Goal: Task Accomplishment & Management: Complete application form

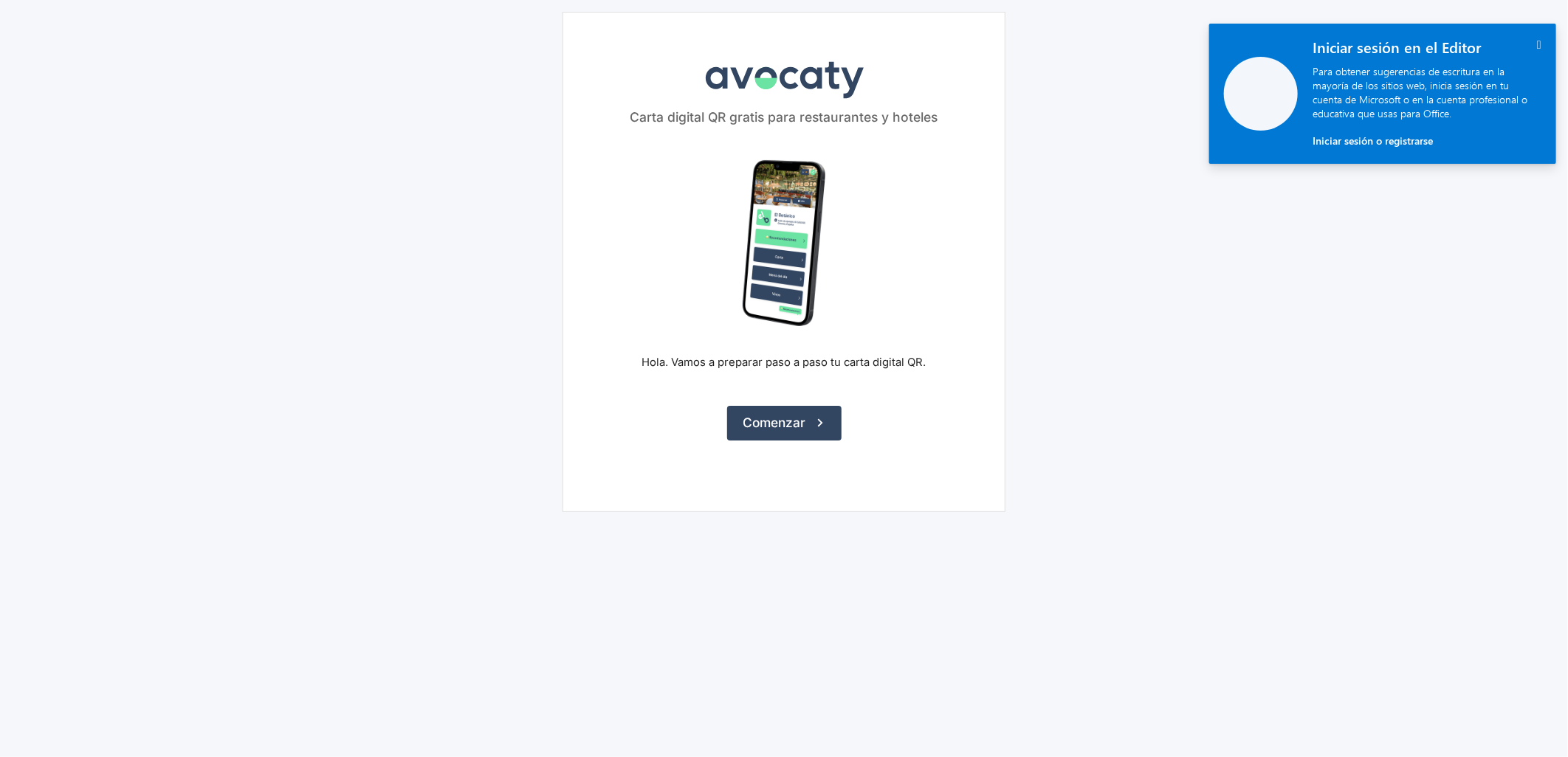
drag, startPoint x: 804, startPoint y: 412, endPoint x: 1131, endPoint y: 249, distance: 365.4
click at [804, 412] on button "Comenzar" at bounding box center [784, 423] width 114 height 34
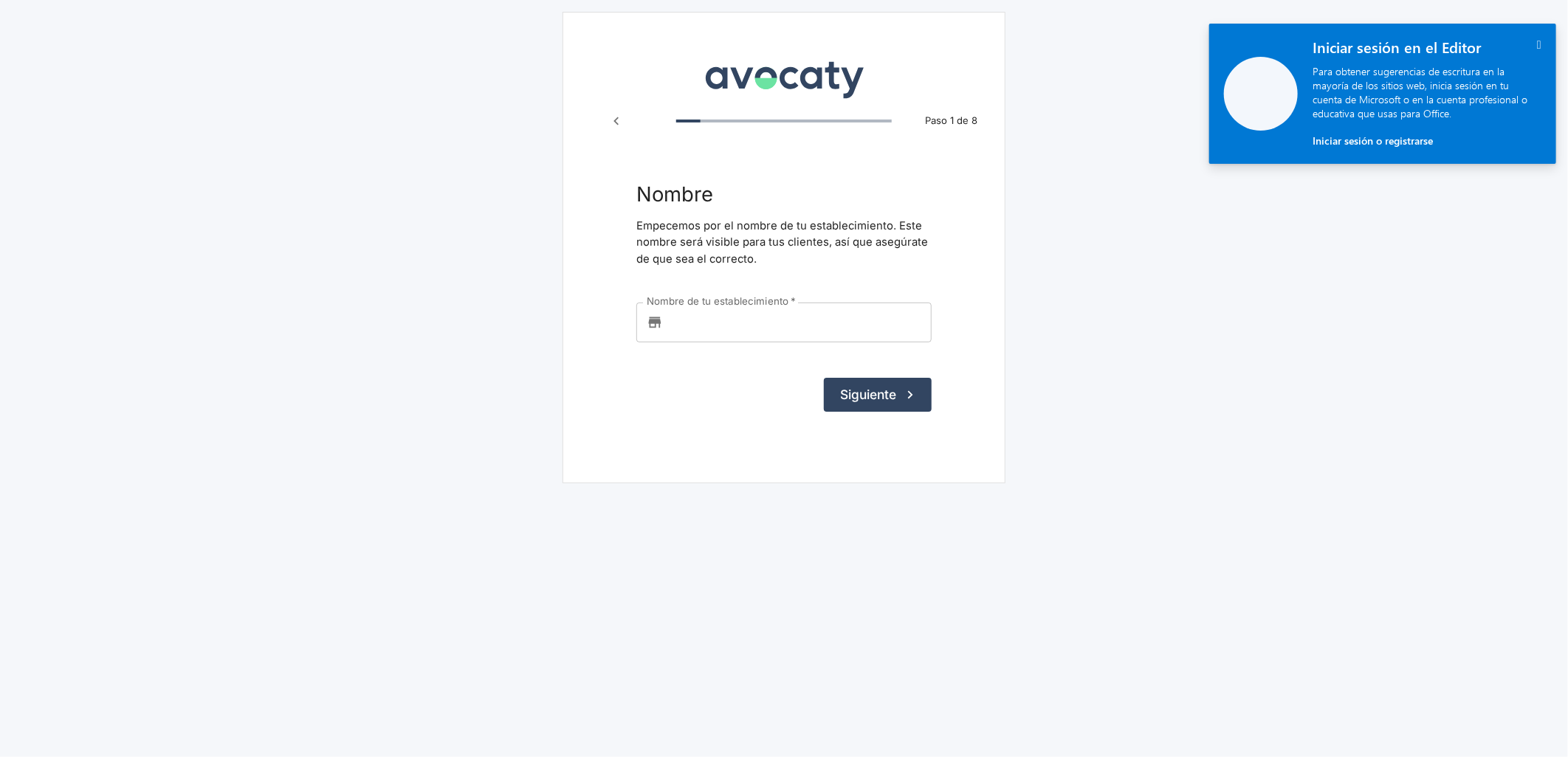
click at [783, 312] on input "Nombre de tu establecimiento   *" at bounding box center [800, 322] width 263 height 39
click at [706, 320] on input "Nombre de tu establecimiento   *" at bounding box center [800, 322] width 263 height 39
paste input "Artes Bistró Bar"
type input "Artes Bistró Bar"
click at [880, 396] on button "Siguiente" at bounding box center [877, 395] width 108 height 34
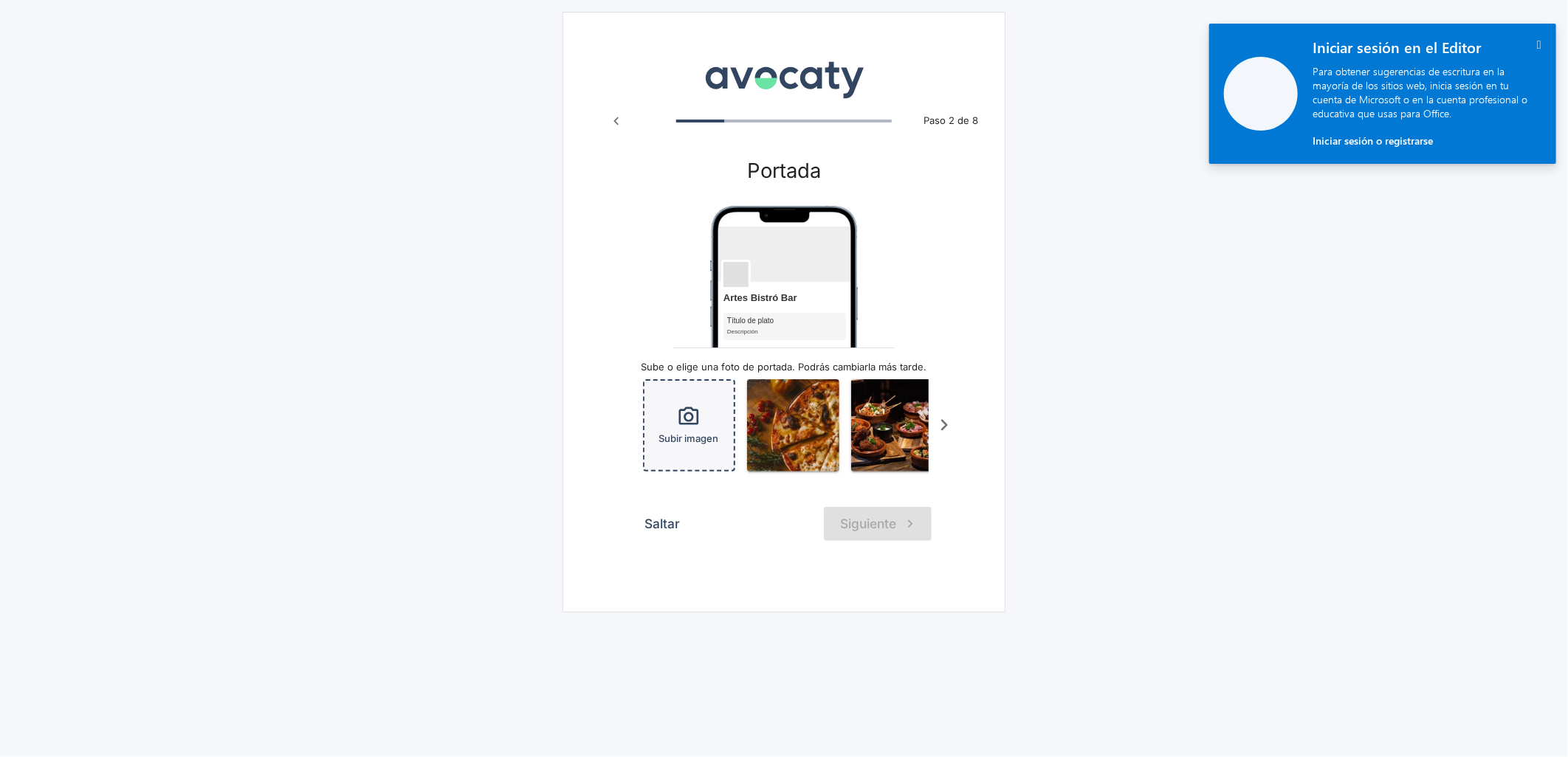
click at [688, 432] on span "Subir imagen" at bounding box center [689, 438] width 60 height 14
click at [685, 422] on icon "button" at bounding box center [688, 416] width 23 height 23
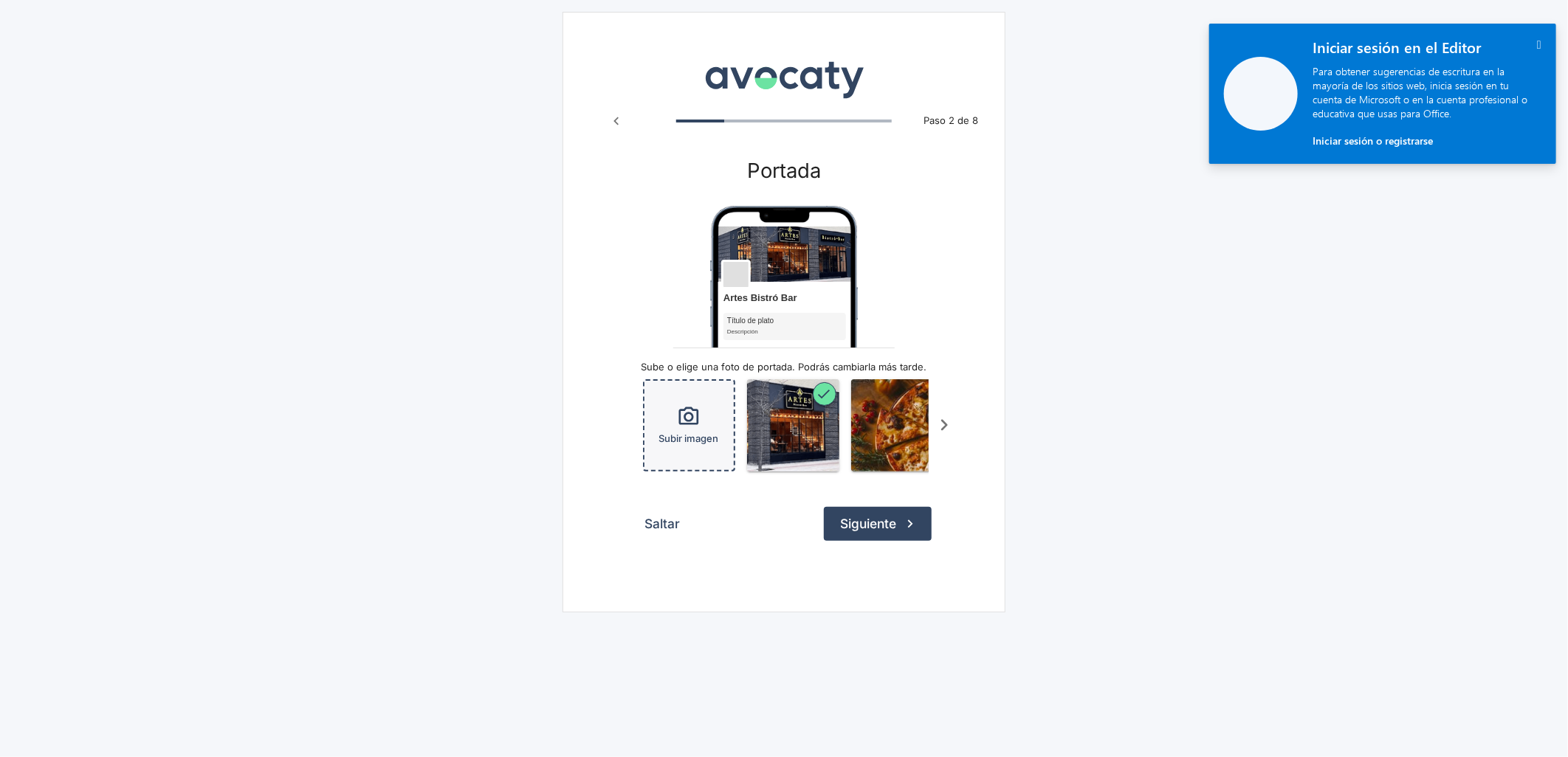
scroll to position [0, 96]
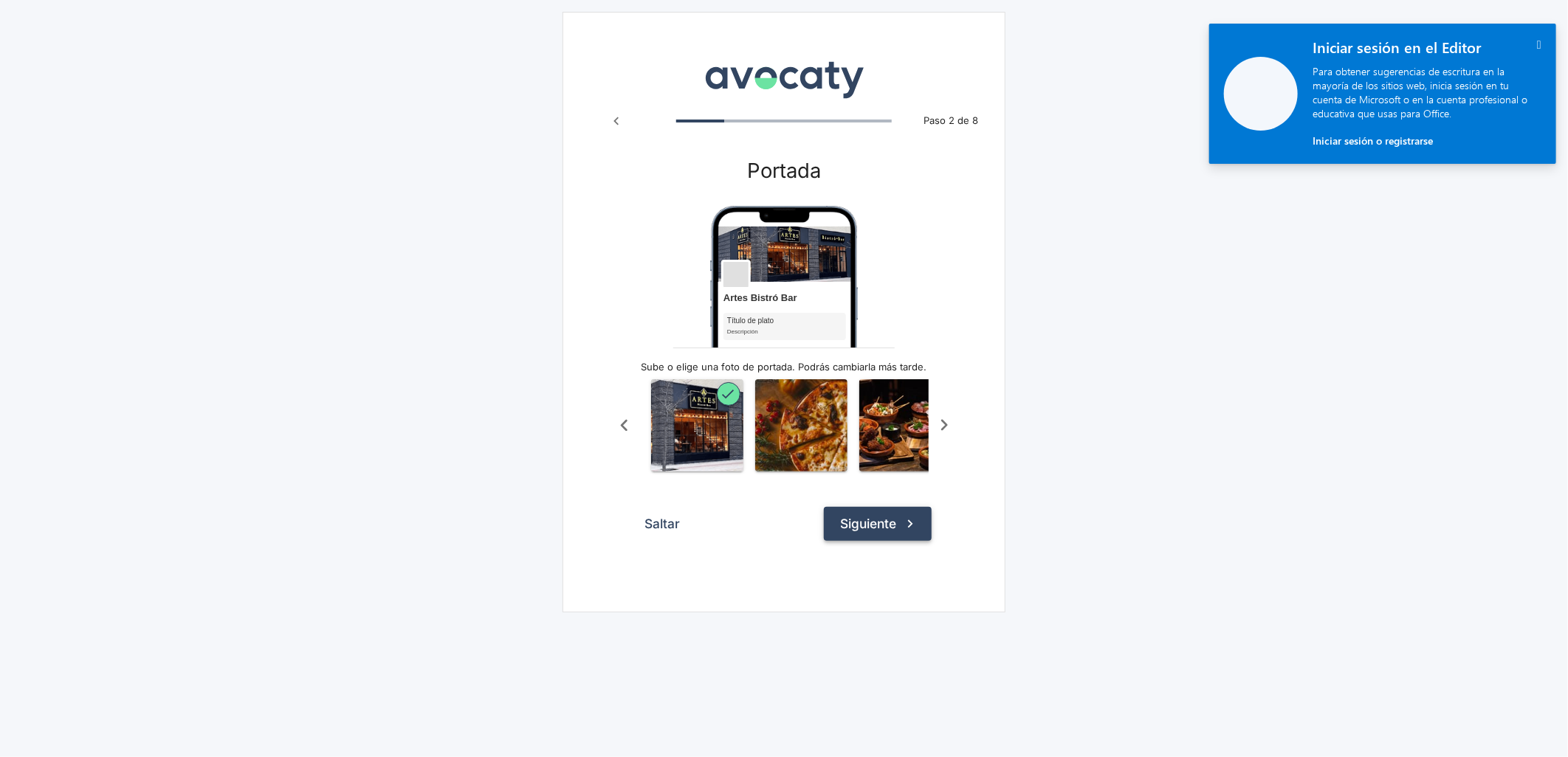
click at [869, 538] on button "Siguiente" at bounding box center [877, 523] width 108 height 34
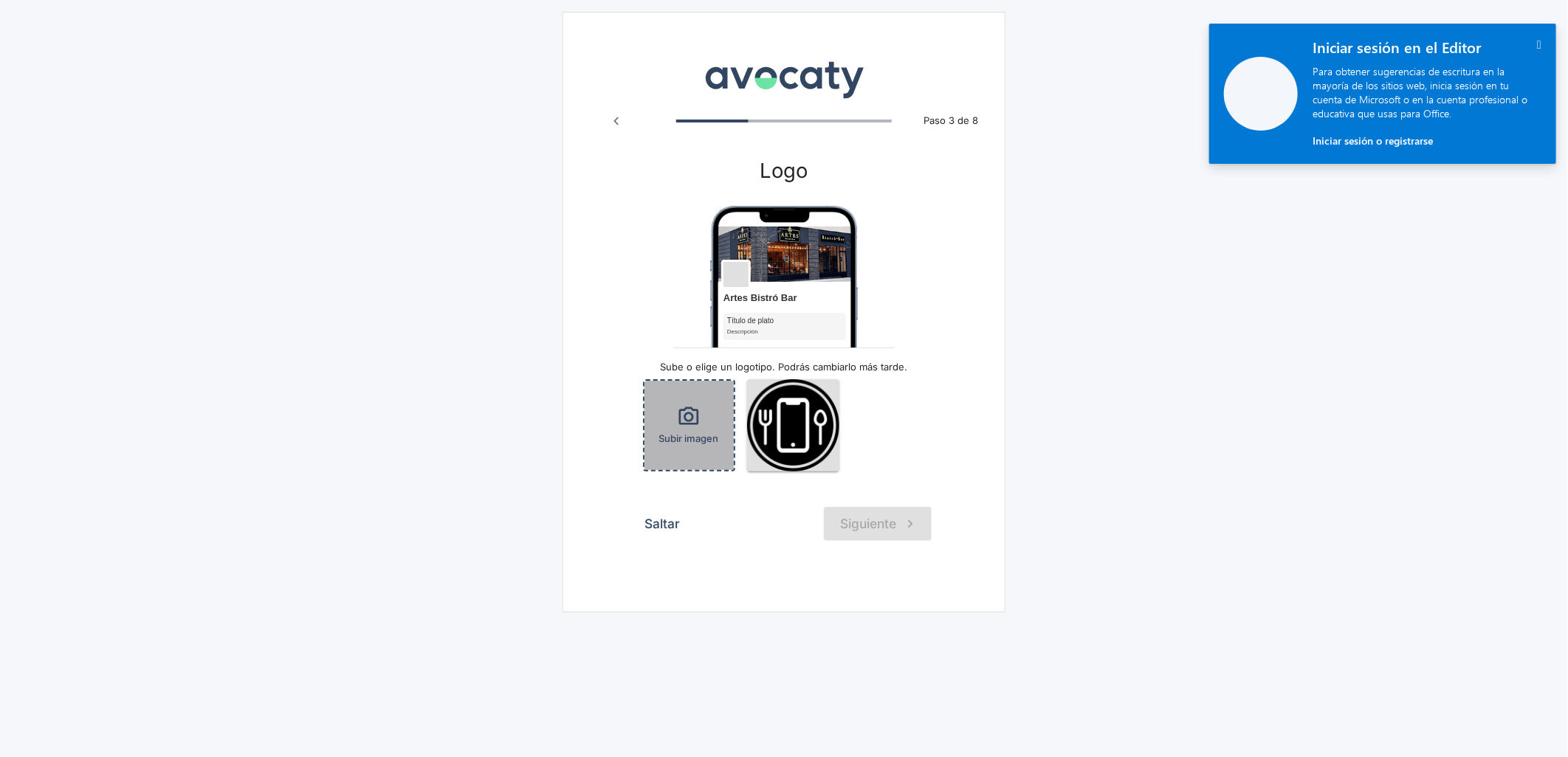
click at [698, 423] on icon "button" at bounding box center [688, 416] width 23 height 23
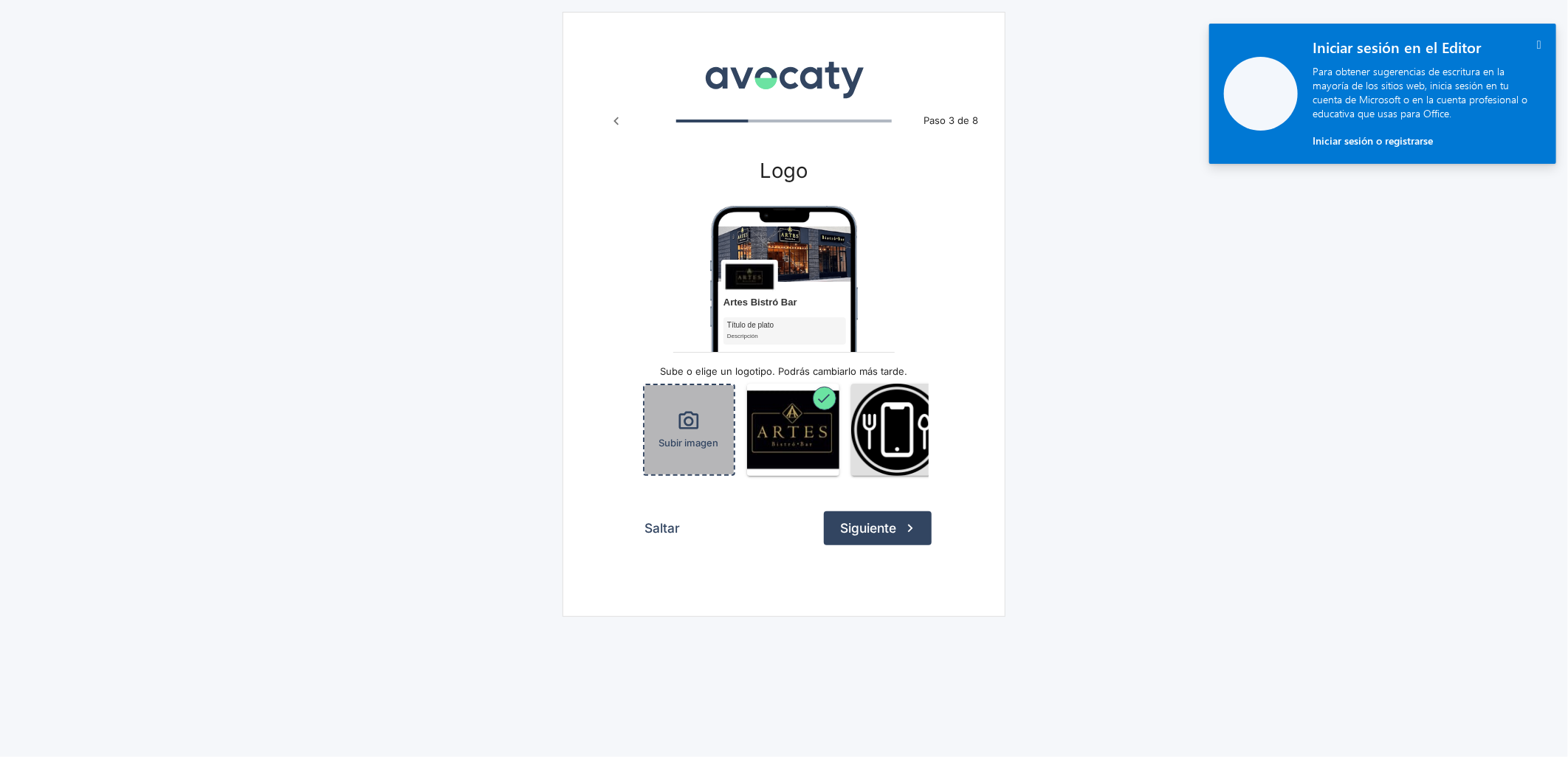
click at [679, 424] on icon "button" at bounding box center [689, 420] width 20 height 18
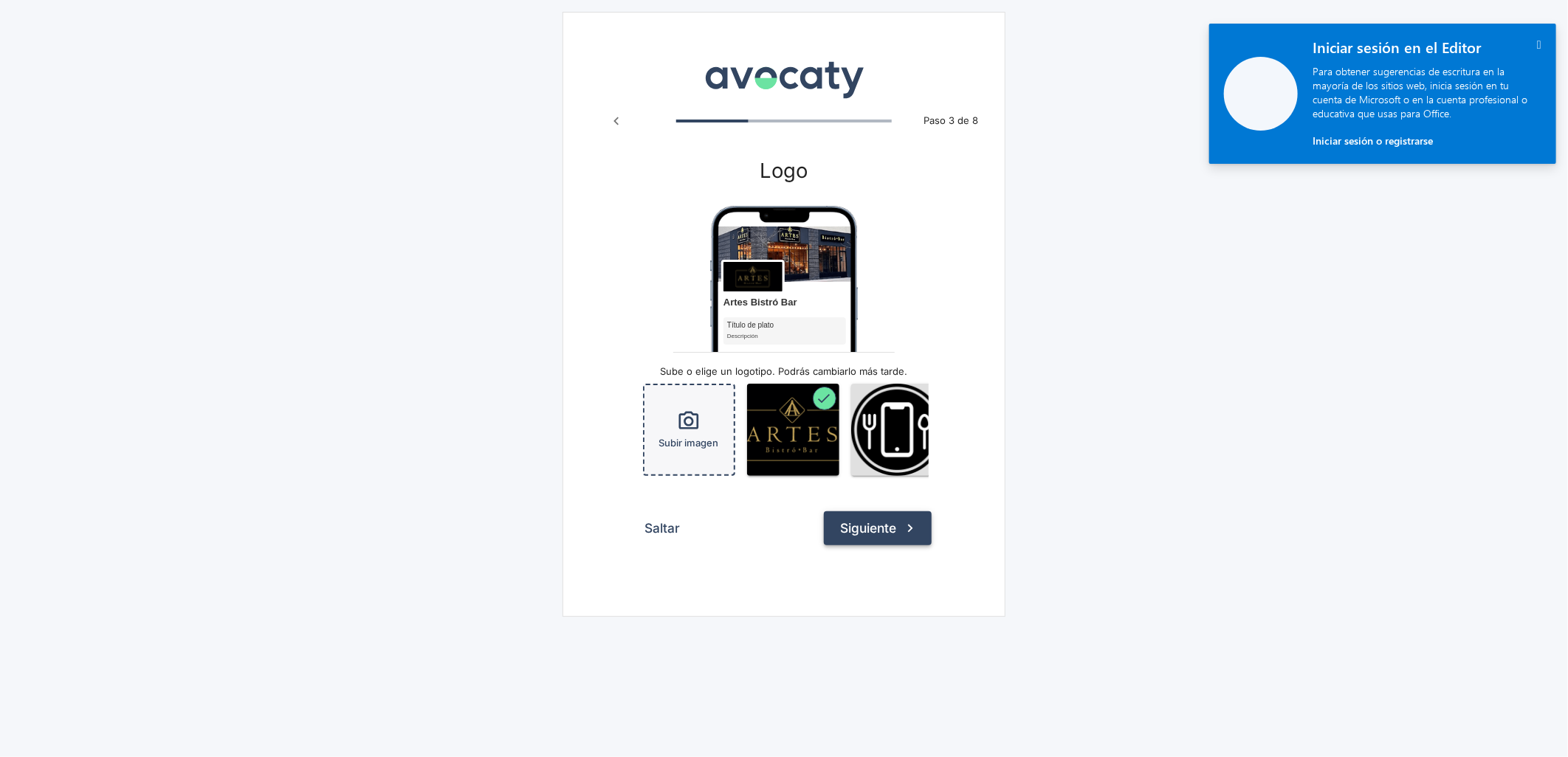
scroll to position [0, 17]
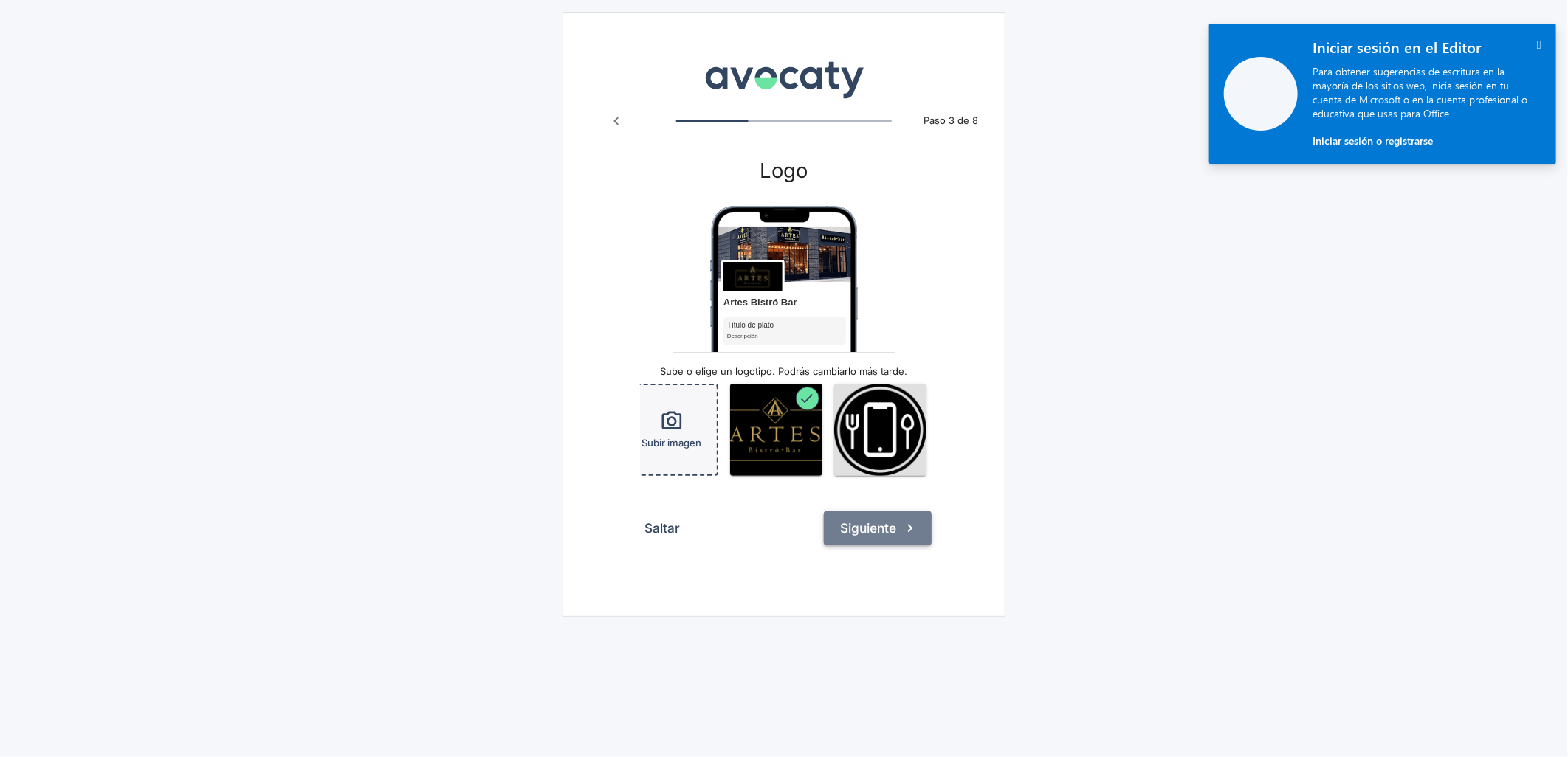
click at [873, 545] on button "Siguiente" at bounding box center [877, 528] width 108 height 34
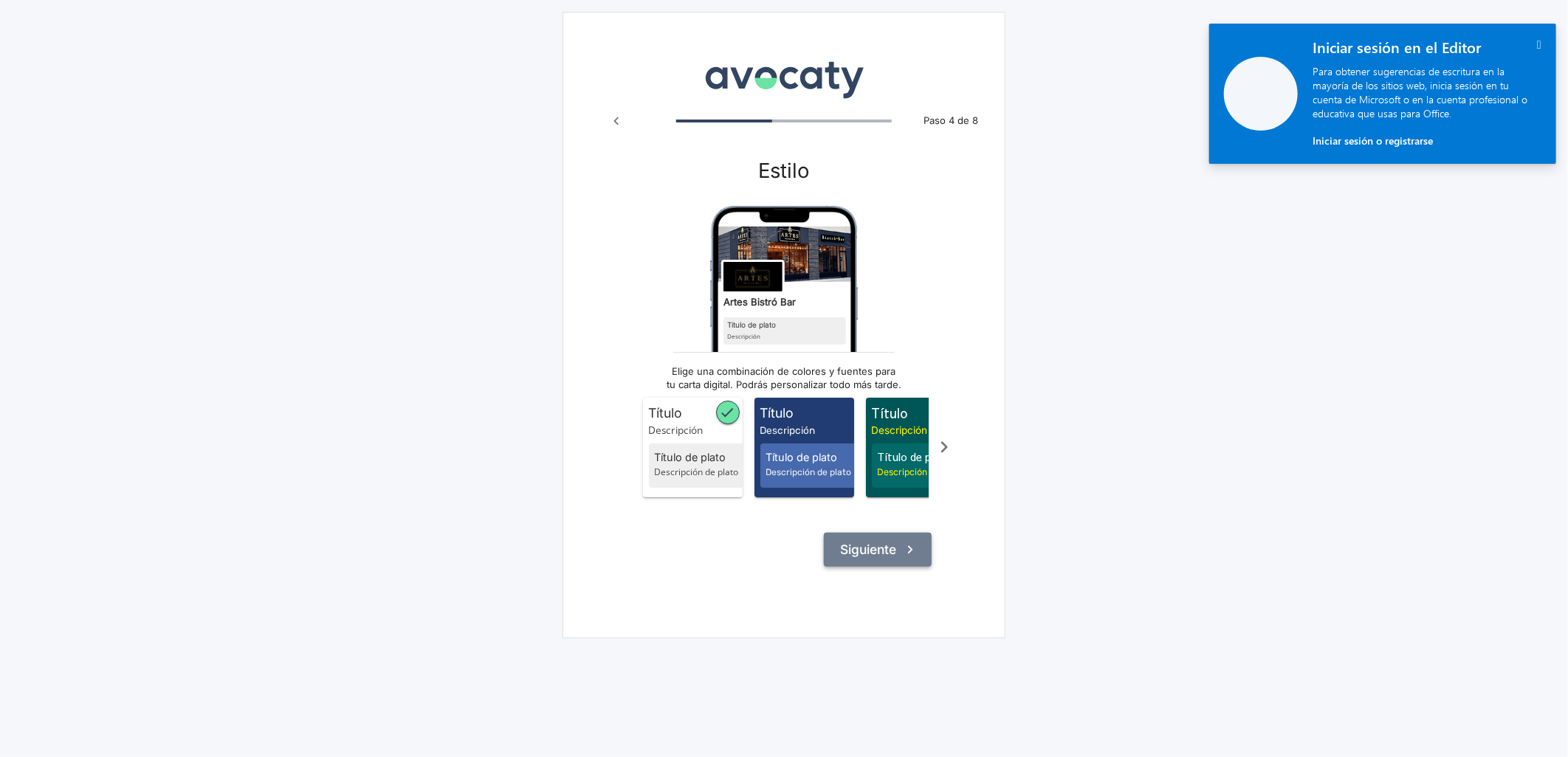
click at [852, 558] on button "Siguiente" at bounding box center [877, 550] width 108 height 34
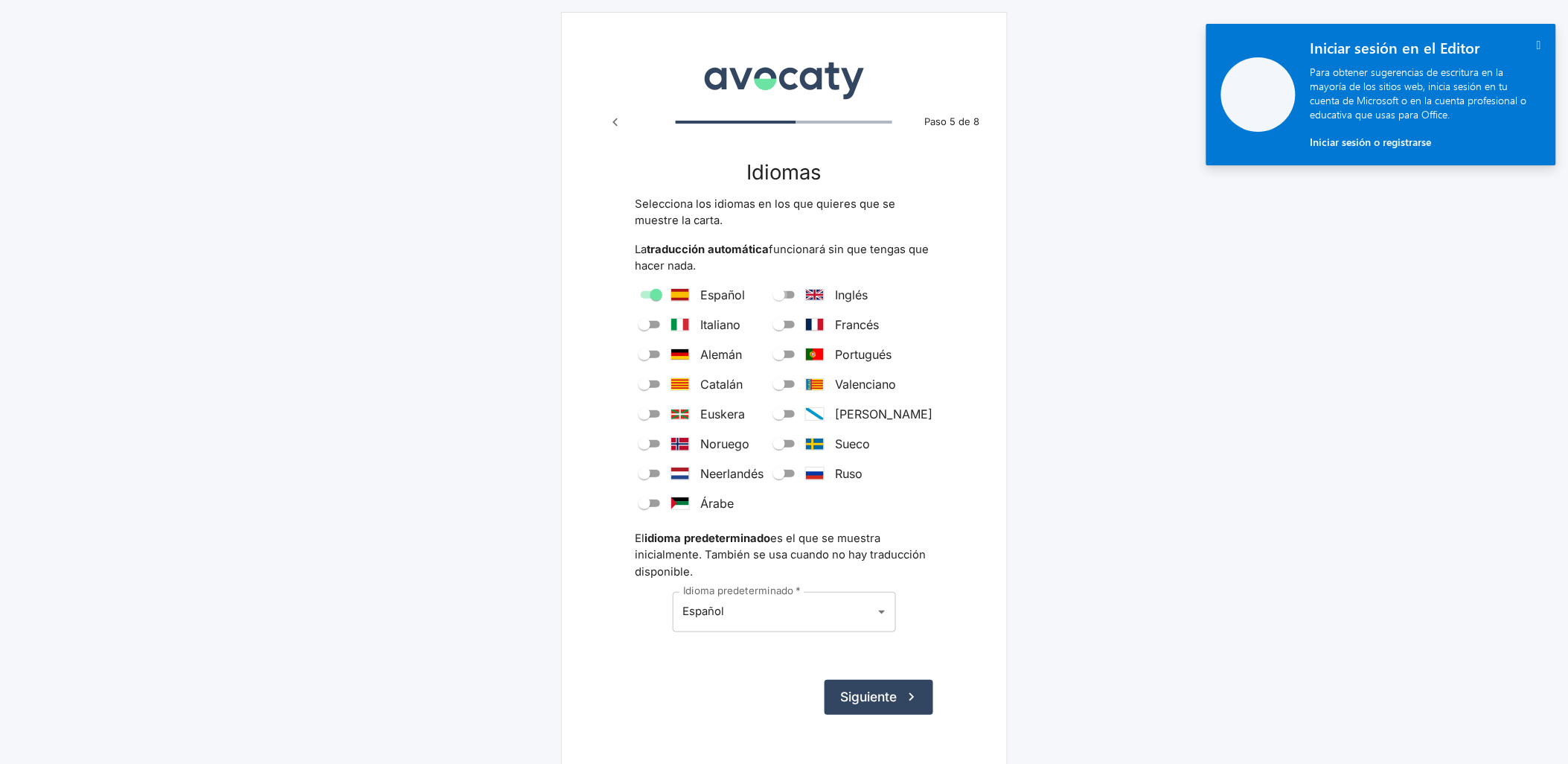
click at [803, 296] on input "Inglés" at bounding box center [779, 294] width 54 height 18
checkbox input "true"
click at [862, 690] on button "Siguiente" at bounding box center [878, 697] width 109 height 34
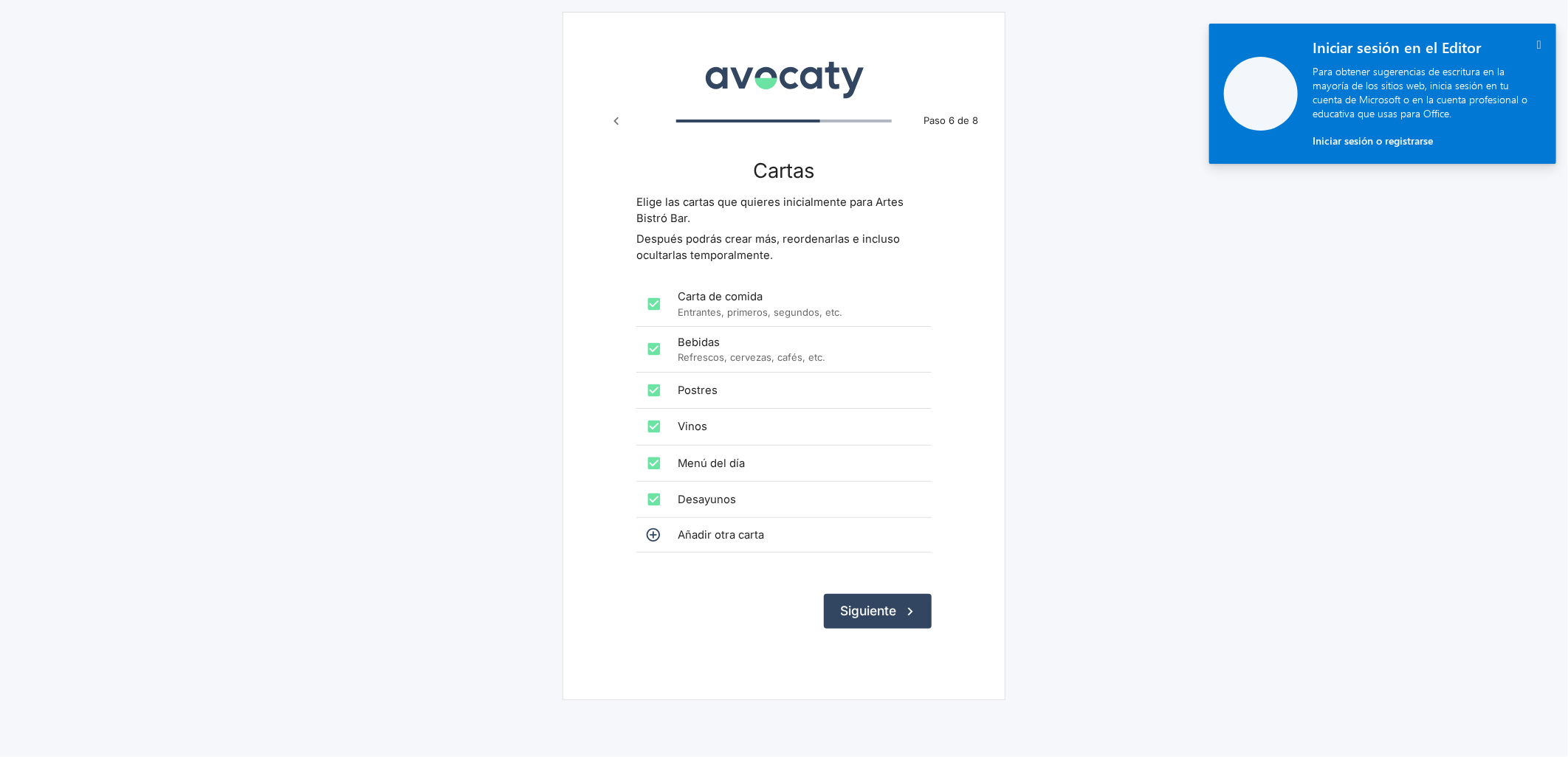
click at [768, 308] on p "Entrantes, primeros, segundos, etc." at bounding box center [799, 312] width 242 height 14
checkbox input "false"
click at [745, 358] on p "Refrescos, cervezas, cafés, etc." at bounding box center [799, 357] width 242 height 14
checkbox input "false"
click at [737, 382] on span "Postres" at bounding box center [799, 389] width 242 height 16
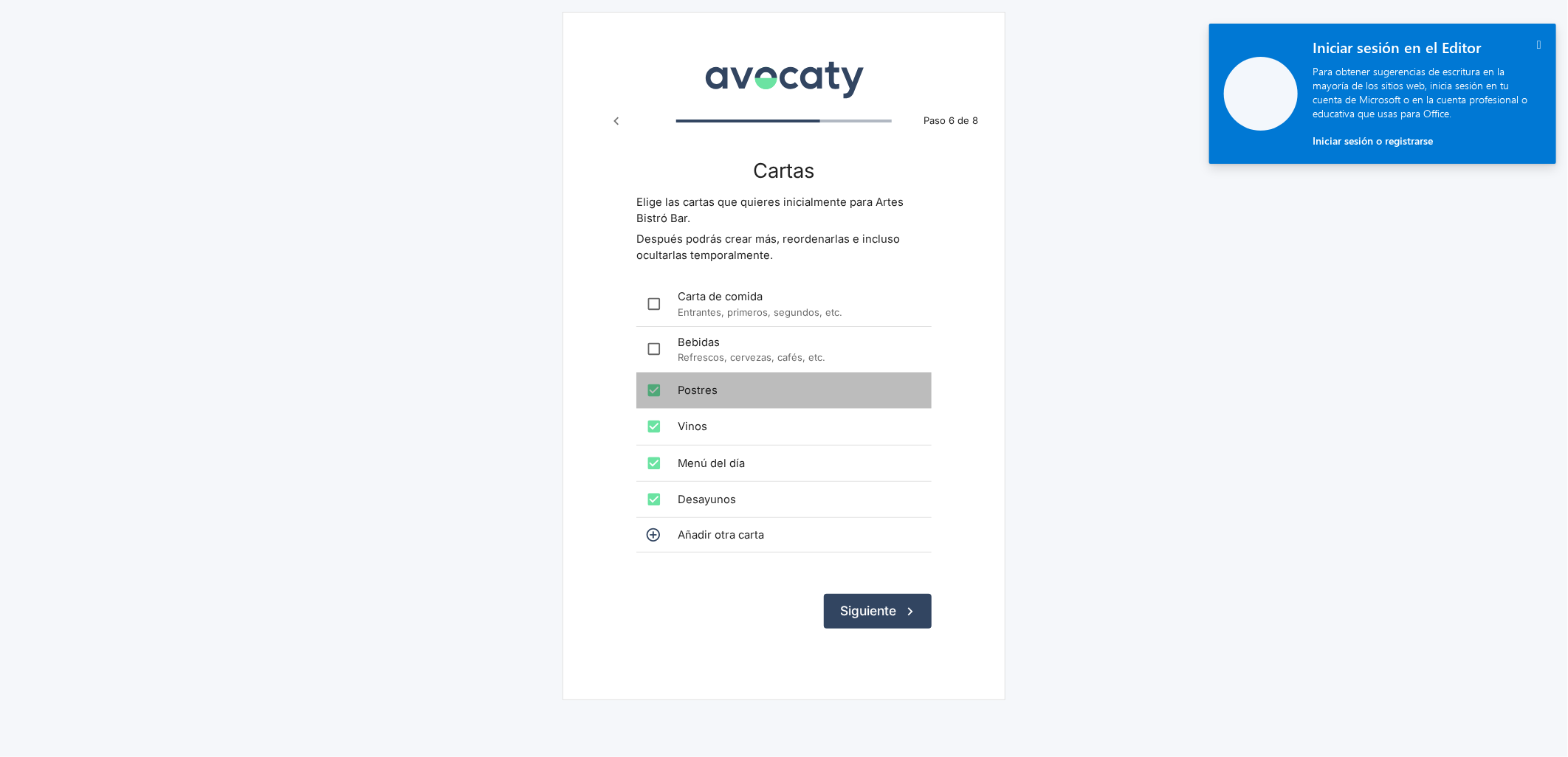
checkbox input "false"
click at [733, 437] on div "Vinos" at bounding box center [784, 427] width 296 height 36
checkbox input "false"
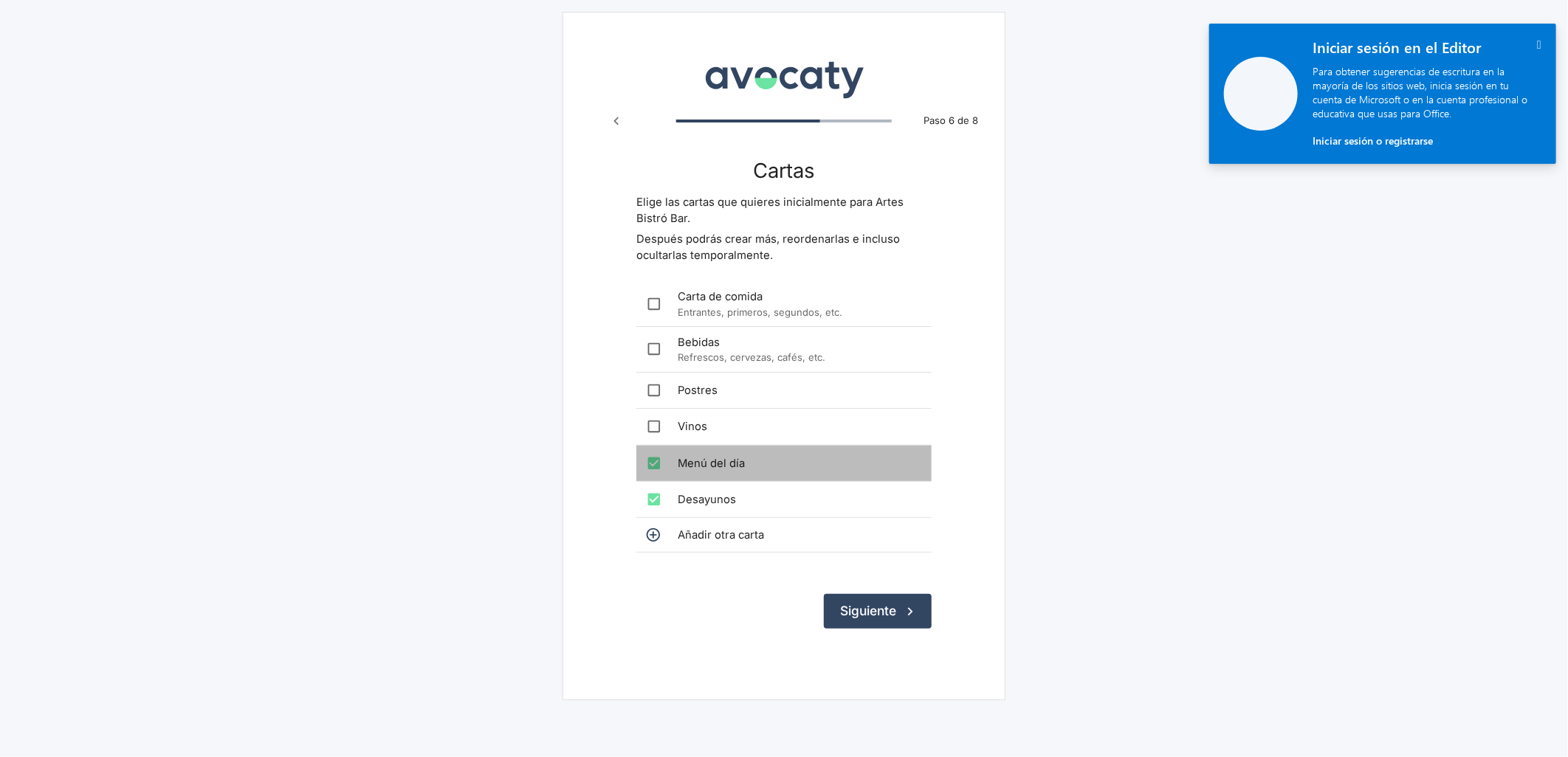
click at [734, 451] on div "Menú del día" at bounding box center [784, 463] width 296 height 36
checkbox input "false"
click at [737, 492] on span "Desayunos" at bounding box center [799, 499] width 242 height 16
checkbox input "false"
click at [883, 610] on button "Siguiente" at bounding box center [877, 611] width 108 height 34
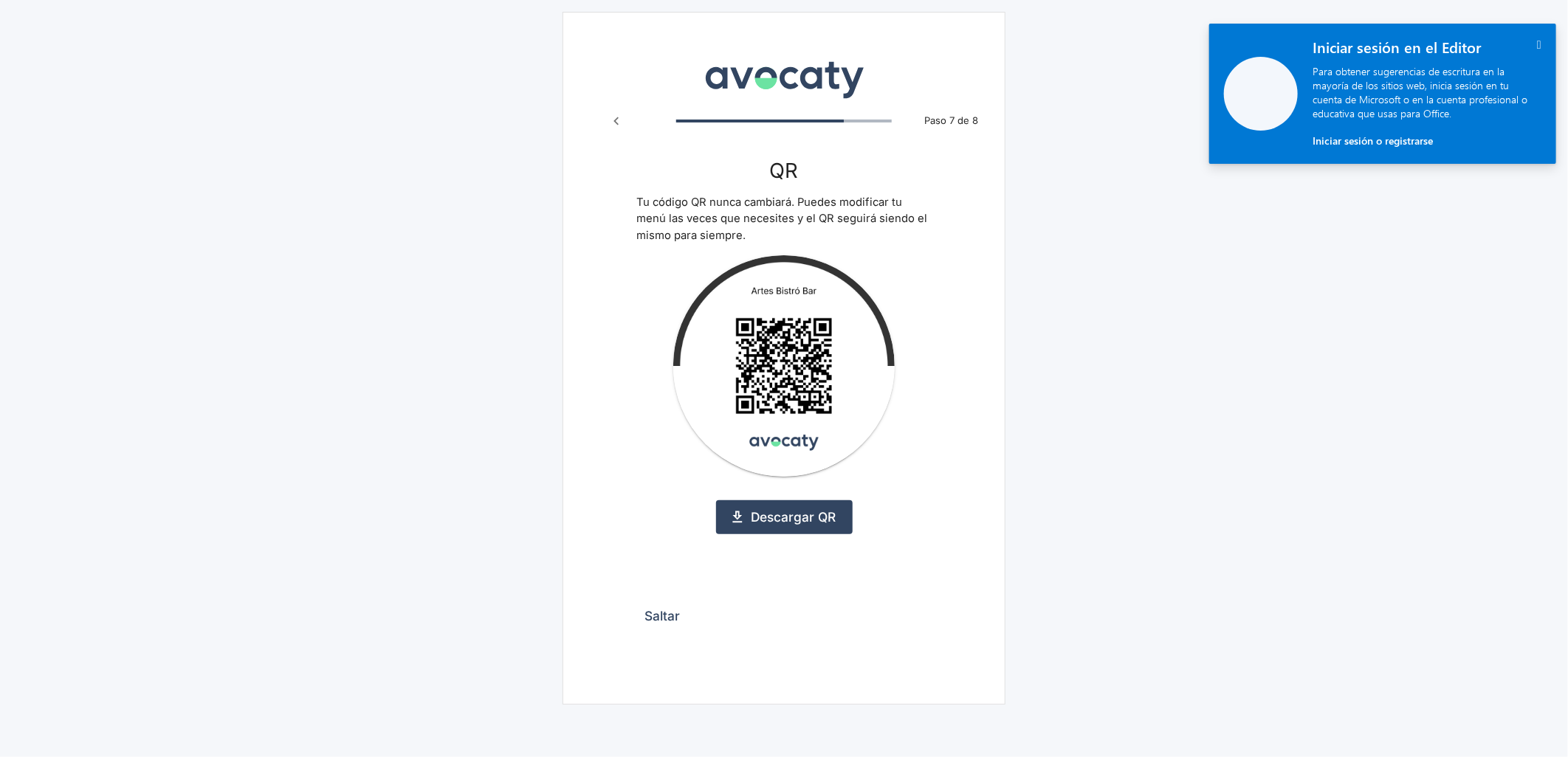
click at [680, 610] on button "Saltar" at bounding box center [662, 616] width 52 height 34
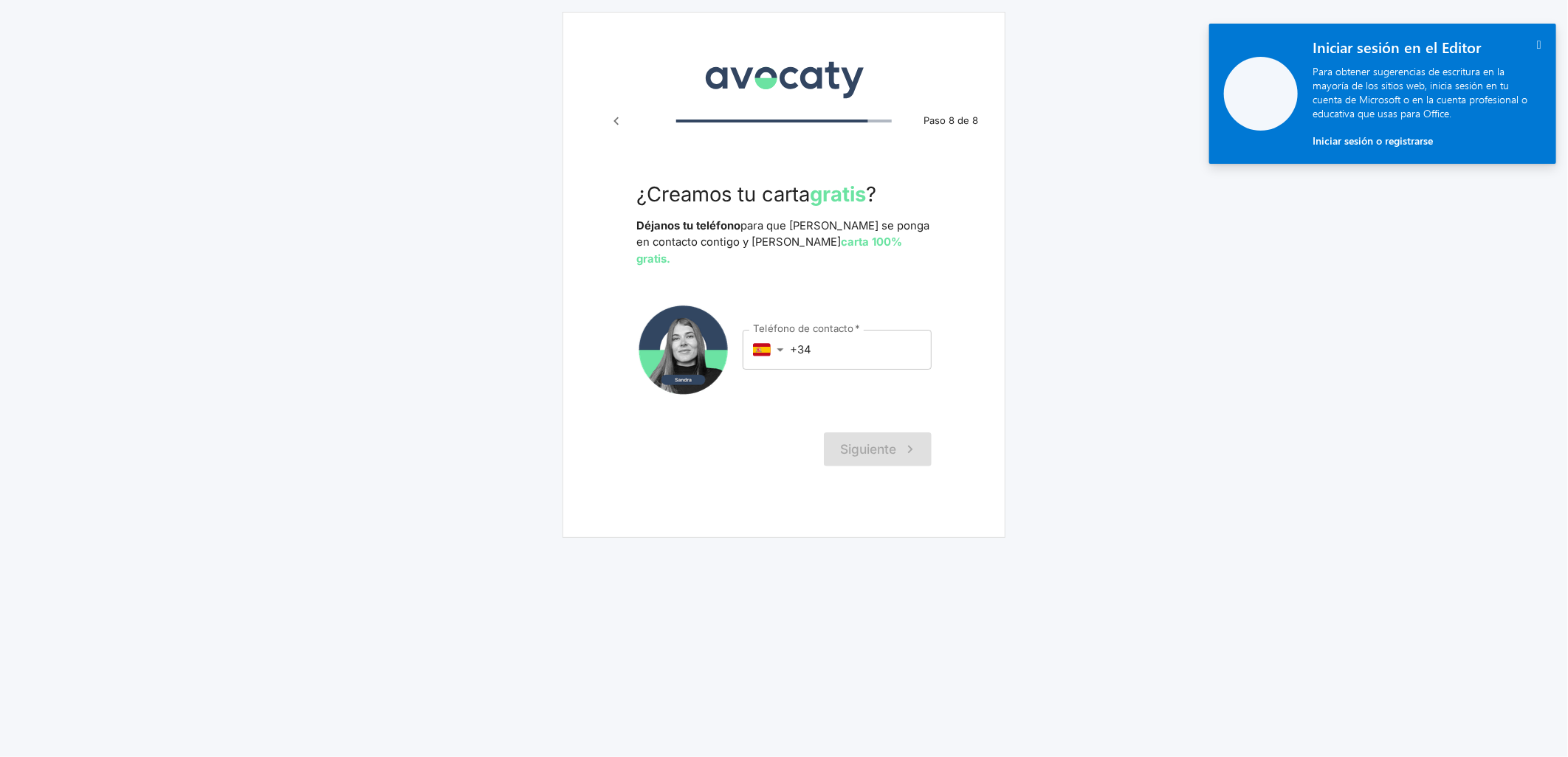
click at [867, 341] on input "+34" at bounding box center [860, 350] width 142 height 39
